Goal: Navigation & Orientation: Find specific page/section

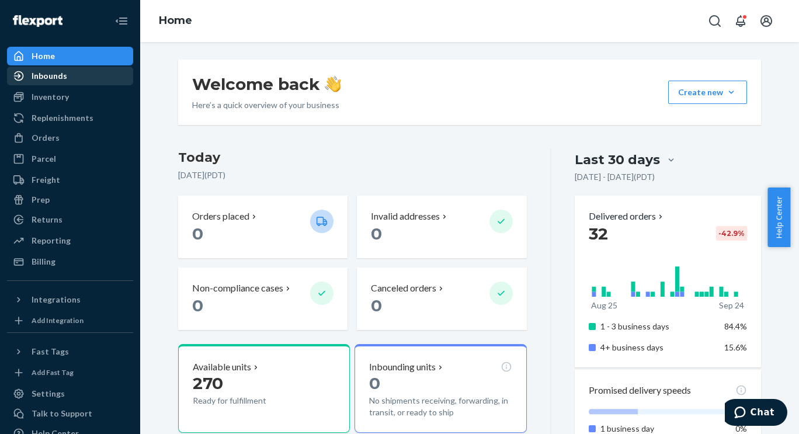
click at [42, 75] on div "Inbounds" at bounding box center [50, 76] width 36 height 12
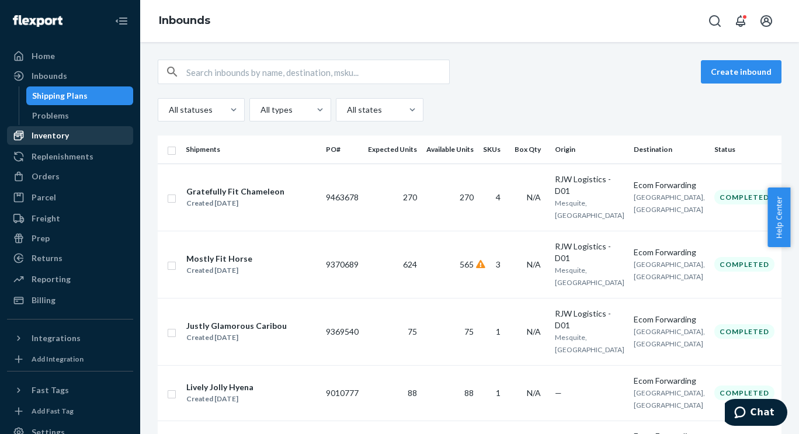
click at [47, 139] on div "Inventory" at bounding box center [50, 136] width 37 height 12
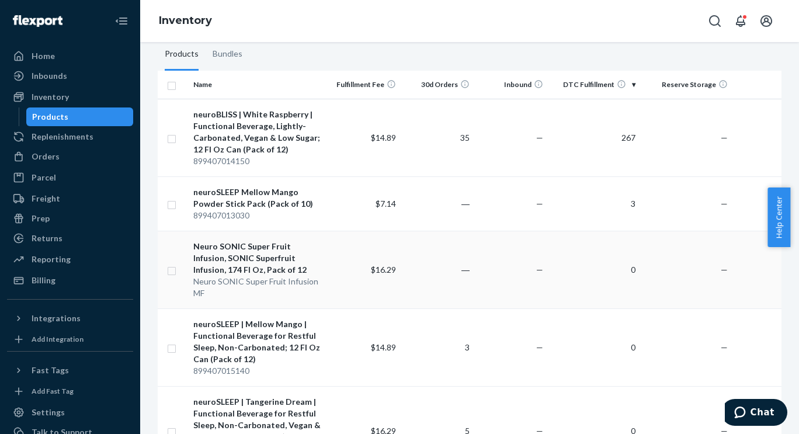
scroll to position [100, 0]
